Goal: Find contact information: Find contact information

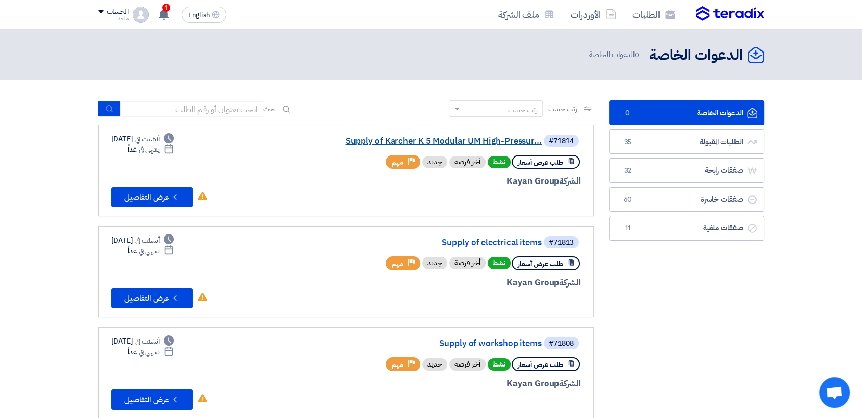
click at [372, 143] on link "Supply of Karcher K 5 Modular UM High-Pressur..." at bounding box center [440, 141] width 204 height 9
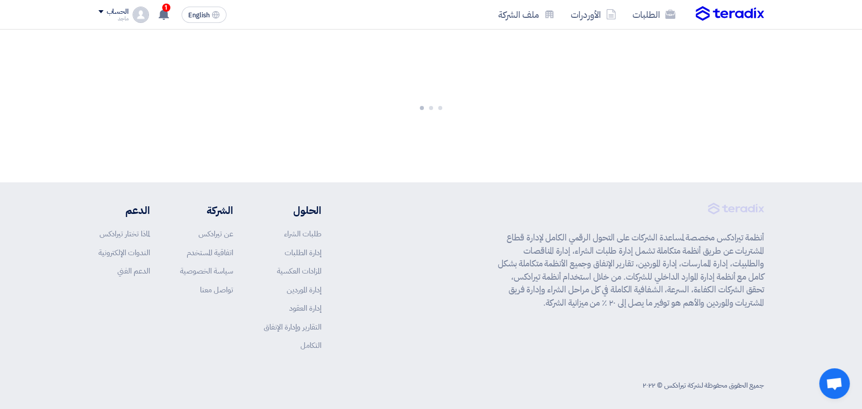
click at [372, 143] on div at bounding box center [431, 106] width 862 height 153
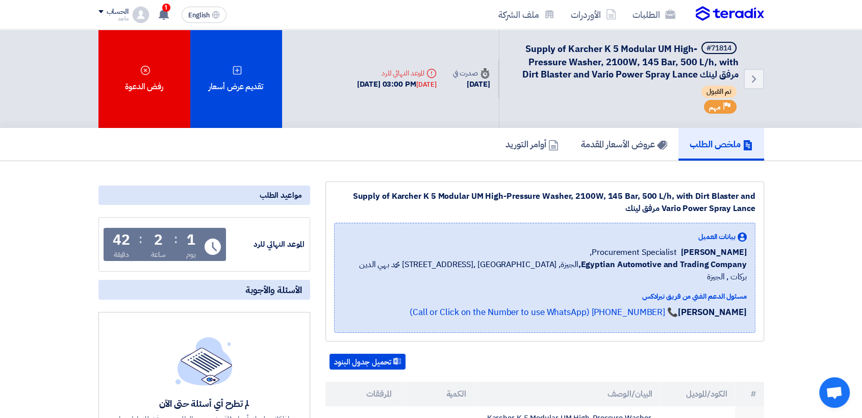
click at [540, 306] on link "📞 [PHONE_NUMBER] (Call or Click on the Number to use WhatsApp)" at bounding box center [543, 312] width 268 height 13
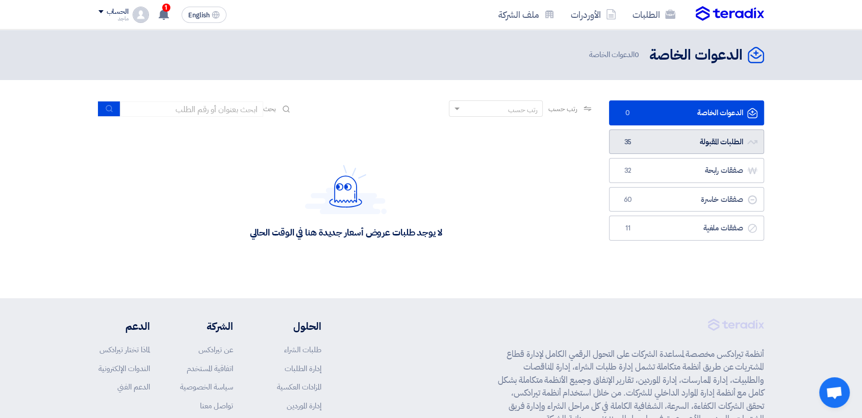
click at [661, 139] on link "الطلبات المقبولة الطلبات المقبولة 35" at bounding box center [686, 141] width 155 height 25
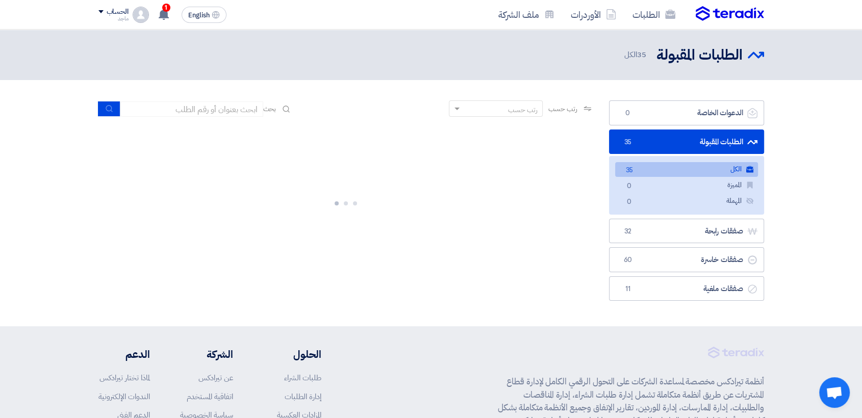
click at [661, 139] on link "الطلبات المقبولة الطلبات المقبولة 35" at bounding box center [686, 141] width 155 height 25
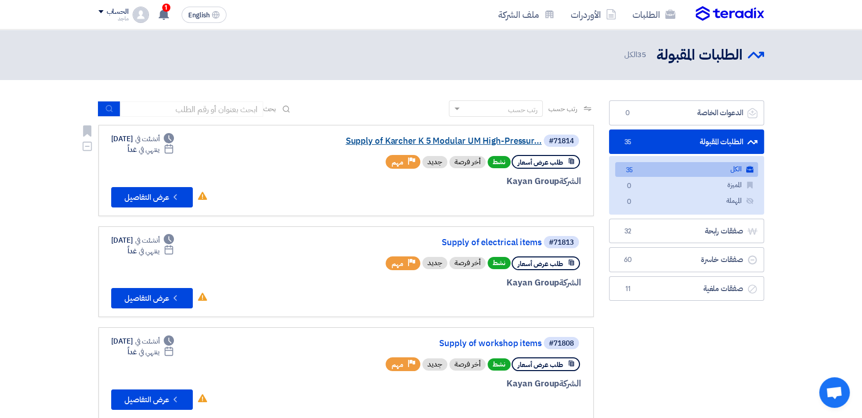
click at [439, 141] on link "Supply of Karcher K 5 Modular UM High-Pressur..." at bounding box center [440, 141] width 204 height 9
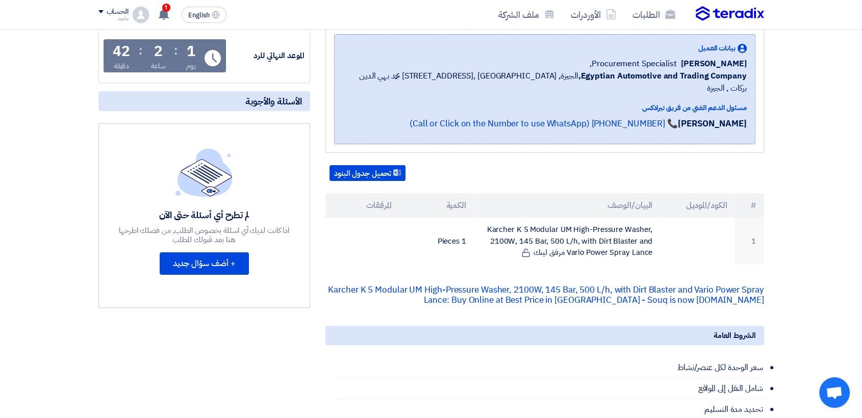
scroll to position [192, 0]
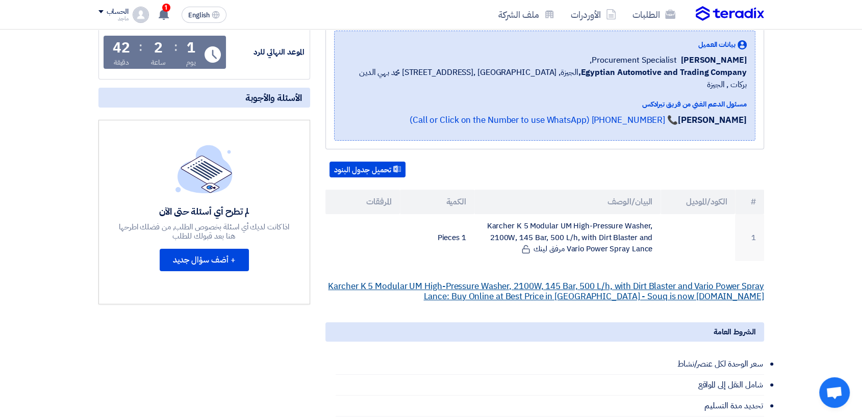
click at [542, 280] on link "Karcher K 5 Modular UM High-Pressure Washer, 2100W, 145 Bar, 500 L/h, with Dirt…" at bounding box center [545, 291] width 435 height 23
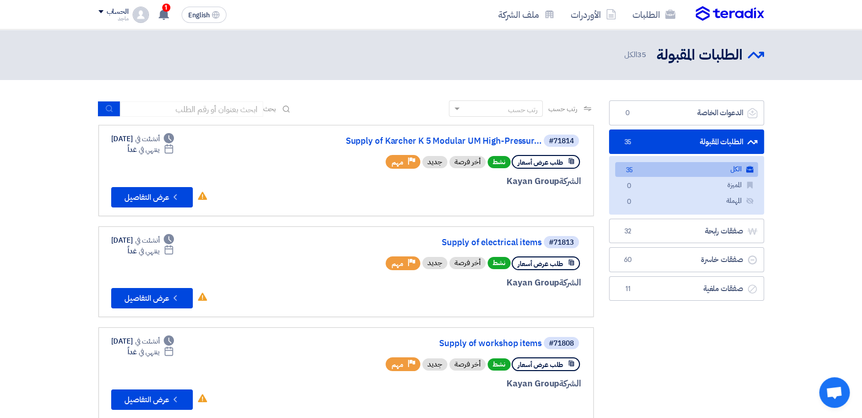
click at [714, 138] on link "الطلبات المقبولة الطلبات المقبولة 35" at bounding box center [686, 141] width 155 height 25
click at [502, 241] on link "Supply of electrical items" at bounding box center [440, 242] width 204 height 9
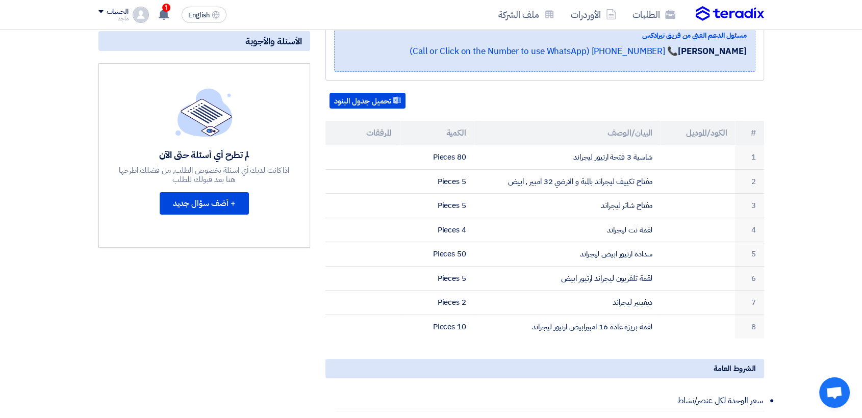
scroll to position [228, 0]
